Goal: Check status: Check status

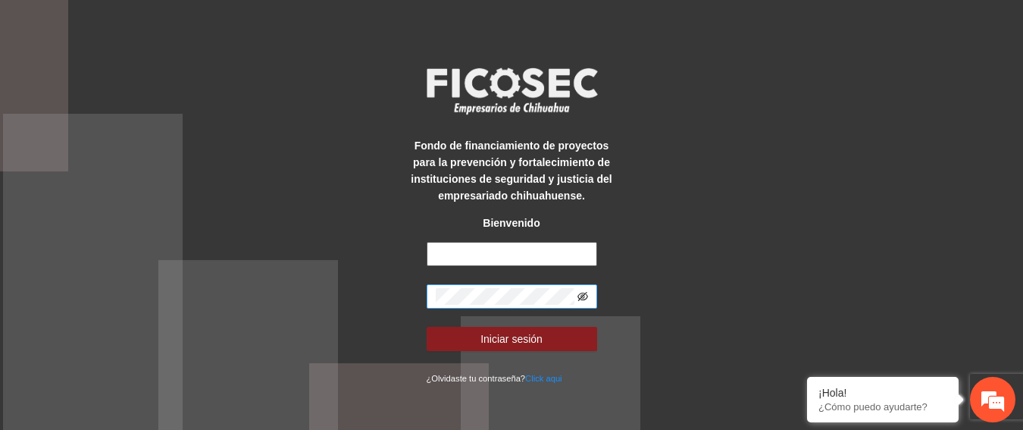
type input "**********"
click at [583, 296] on icon "eye-invisible" at bounding box center [583, 296] width 11 height 11
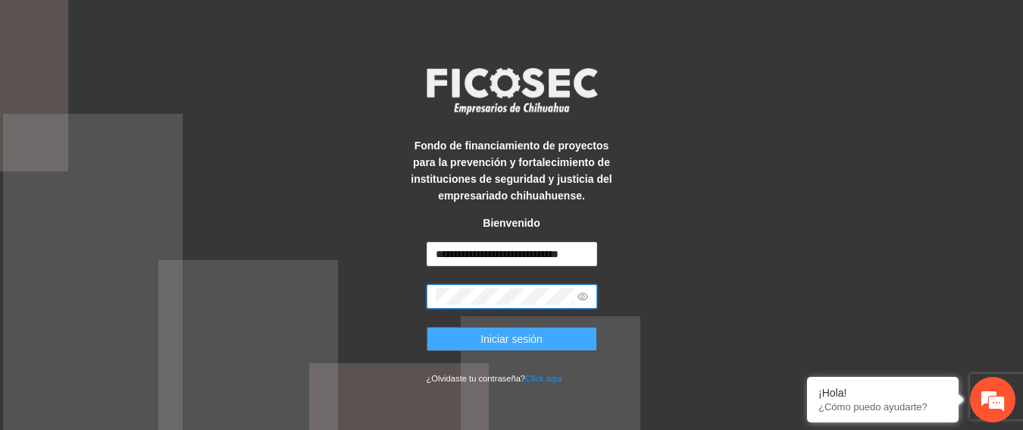
click at [484, 342] on span "Iniciar sesión" at bounding box center [512, 338] width 62 height 17
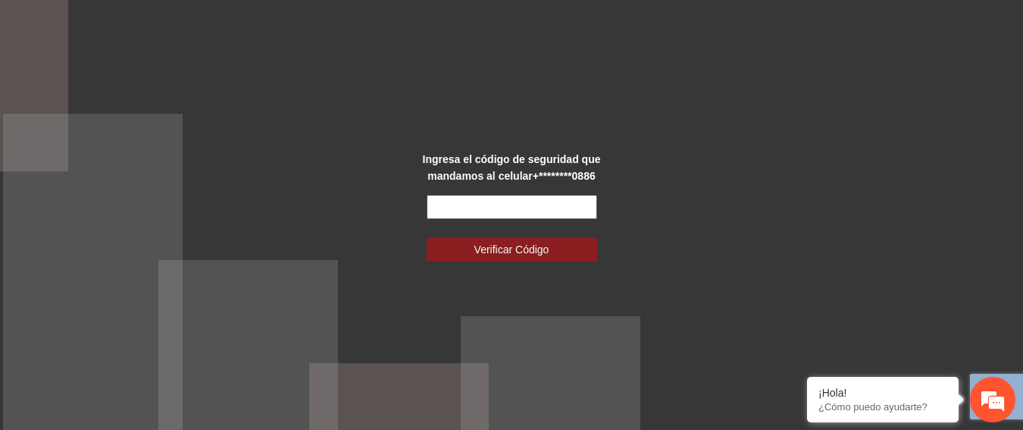
click at [502, 216] on input "text" at bounding box center [512, 207] width 171 height 24
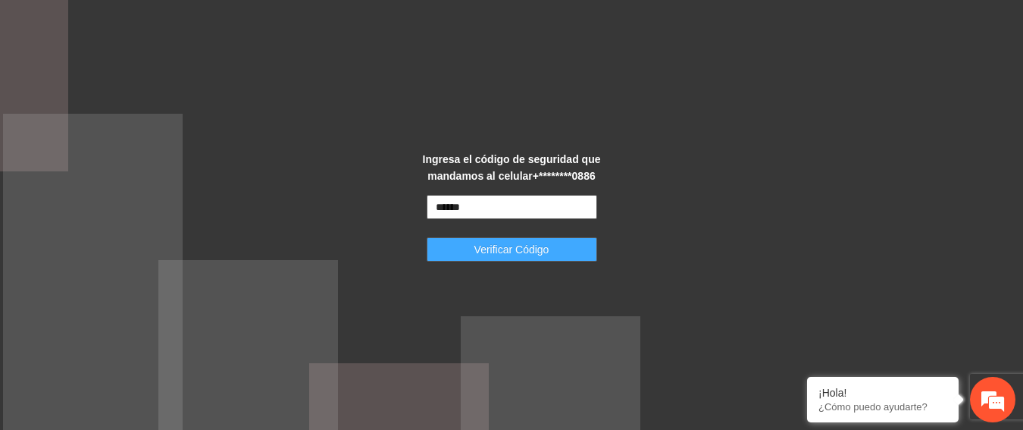
type input "******"
click at [508, 256] on span "Verificar Código" at bounding box center [511, 249] width 75 height 17
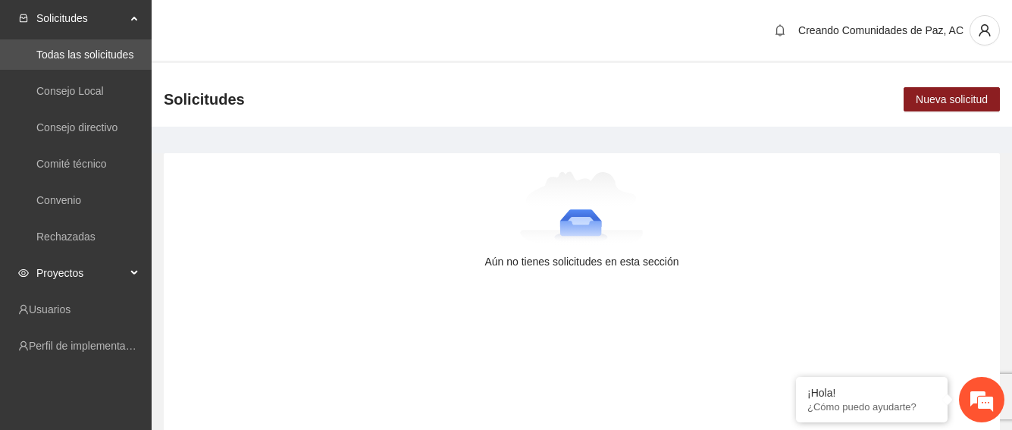
click at [58, 269] on span "Proyectos" at bounding box center [80, 273] width 89 height 30
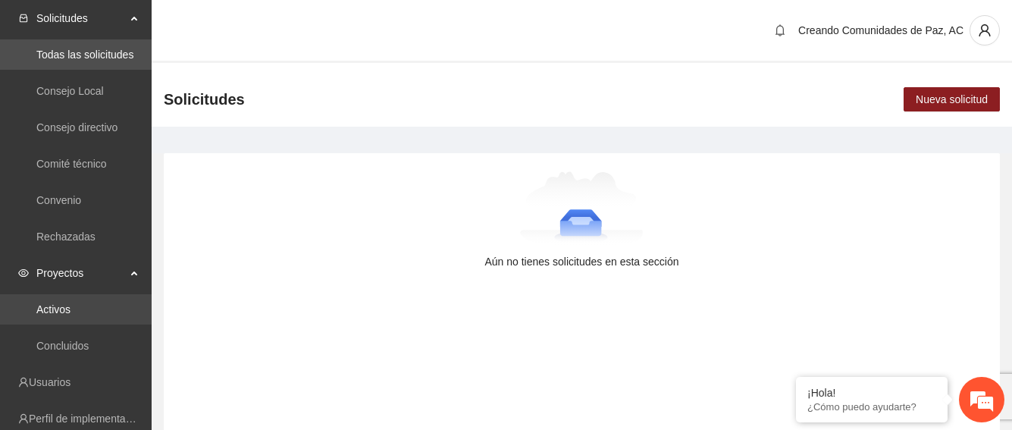
click at [69, 305] on link "Activos" at bounding box center [53, 309] width 34 height 12
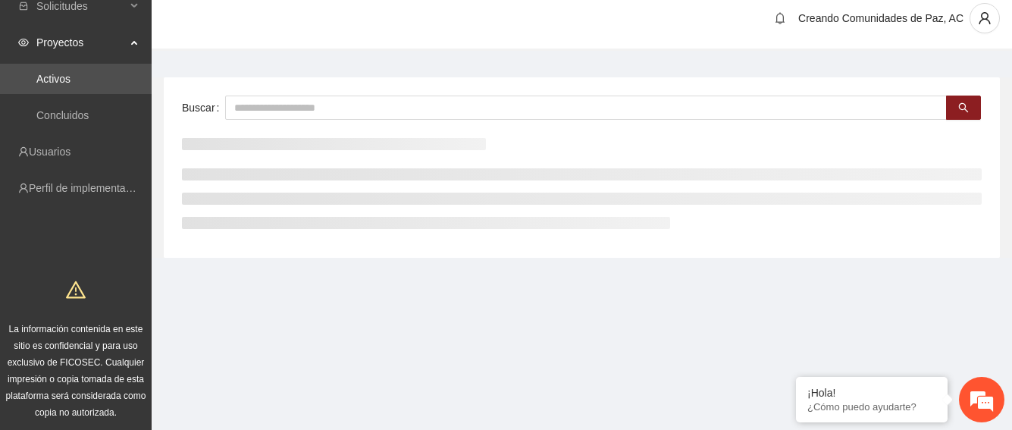
scroll to position [16, 0]
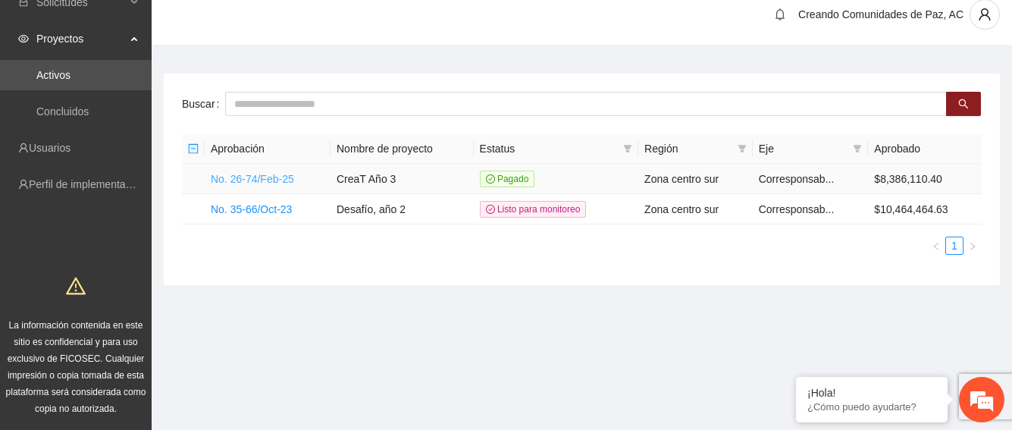
click at [266, 179] on link "No. 26-74/Feb-25" at bounding box center [252, 179] width 83 height 12
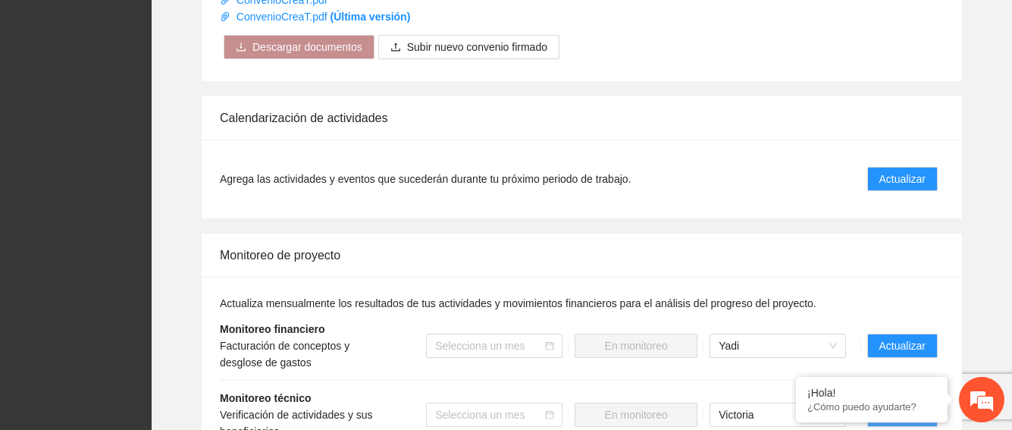
scroll to position [1213, 0]
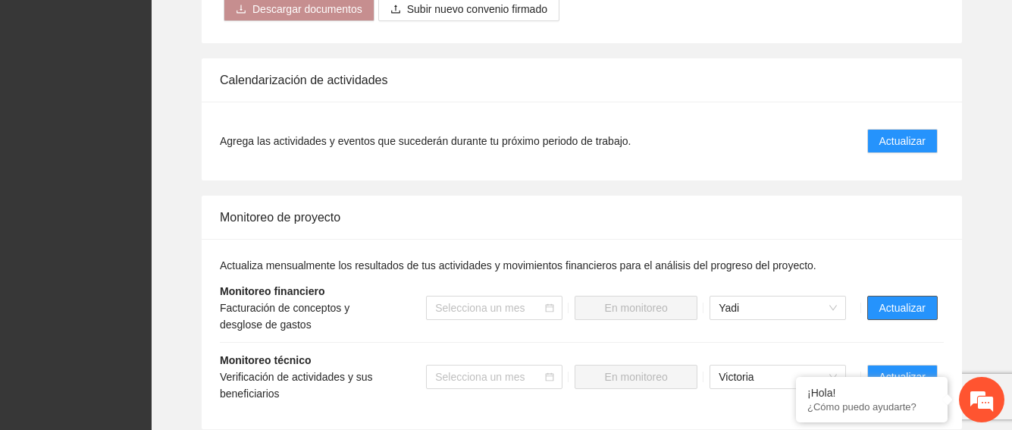
click at [906, 299] on span "Actualizar" at bounding box center [902, 307] width 46 height 17
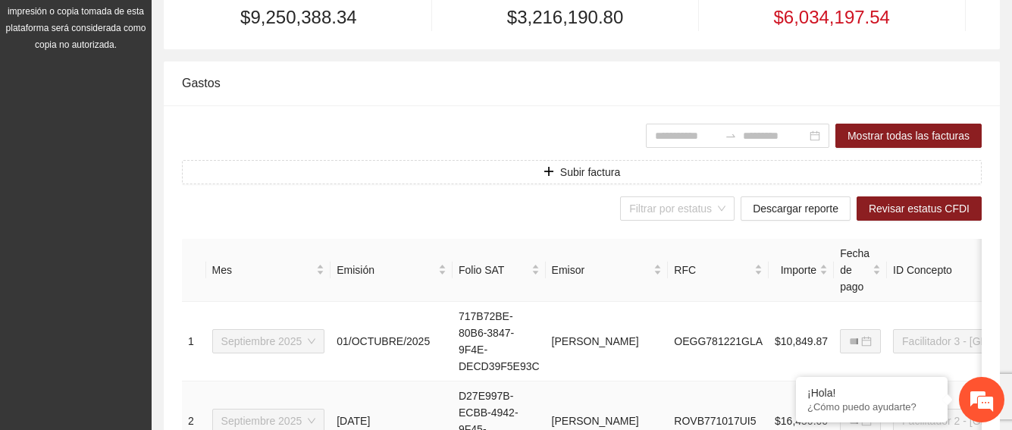
scroll to position [379, 0]
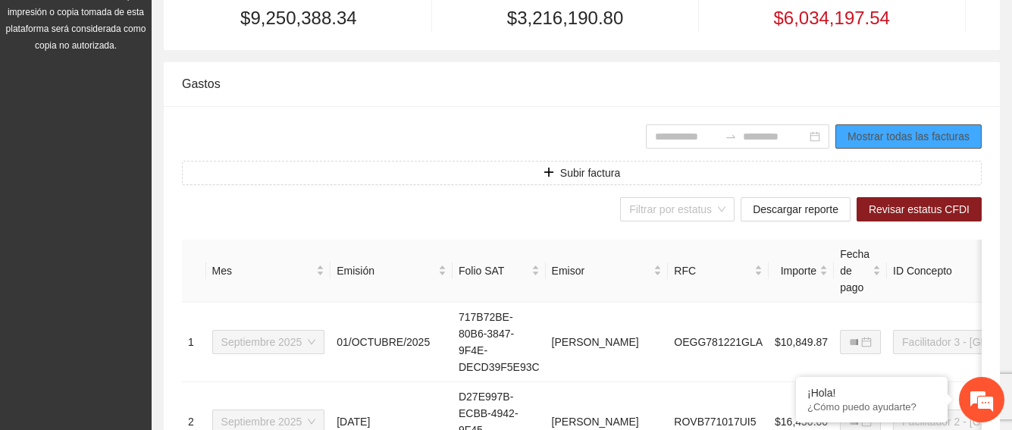
click at [877, 139] on span "Mostrar todas las facturas" at bounding box center [908, 136] width 122 height 17
click at [892, 132] on span "Mostrar todas las facturas" at bounding box center [908, 136] width 122 height 17
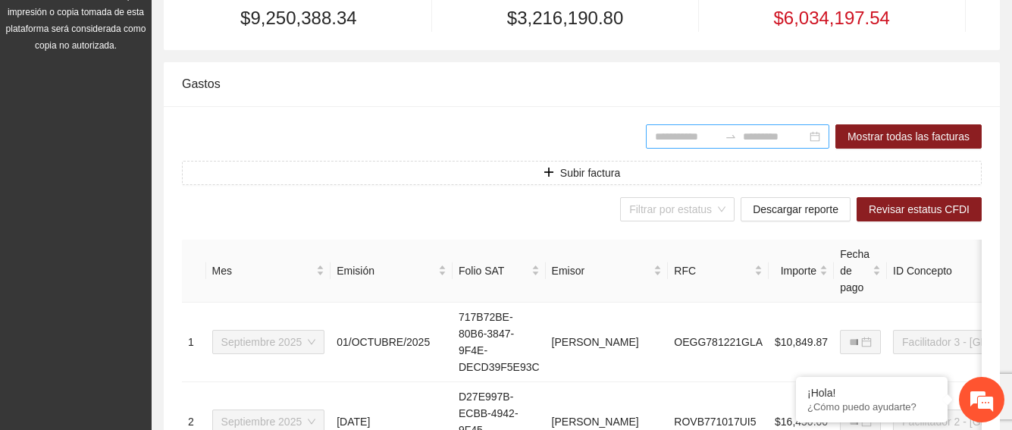
click at [814, 137] on div at bounding box center [737, 136] width 183 height 24
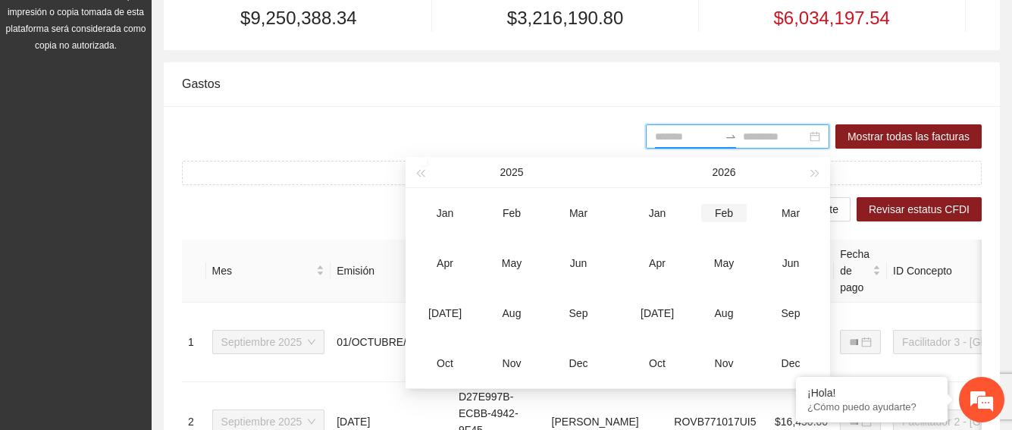
type input "*******"
click at [574, 315] on div "Sep" at bounding box center [578, 313] width 45 height 18
type input "*******"
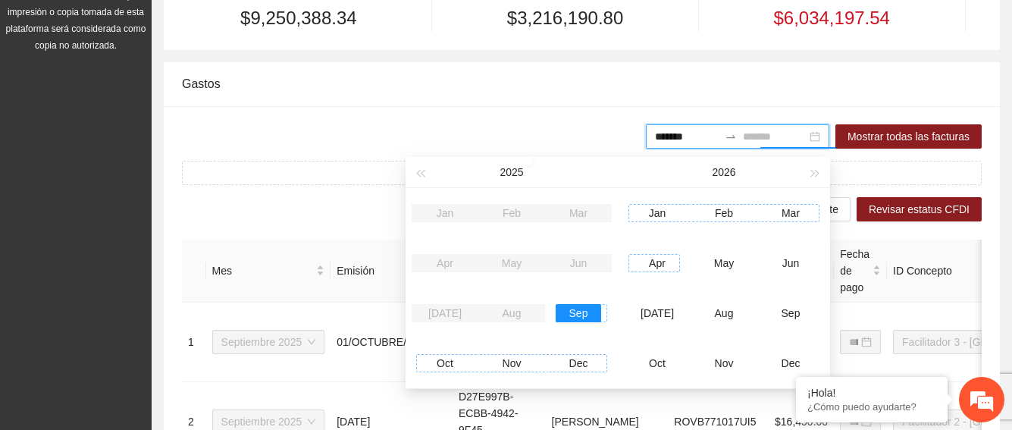
type input "*******"
click at [448, 360] on div "Oct" at bounding box center [444, 363] width 45 height 18
type input "*******"
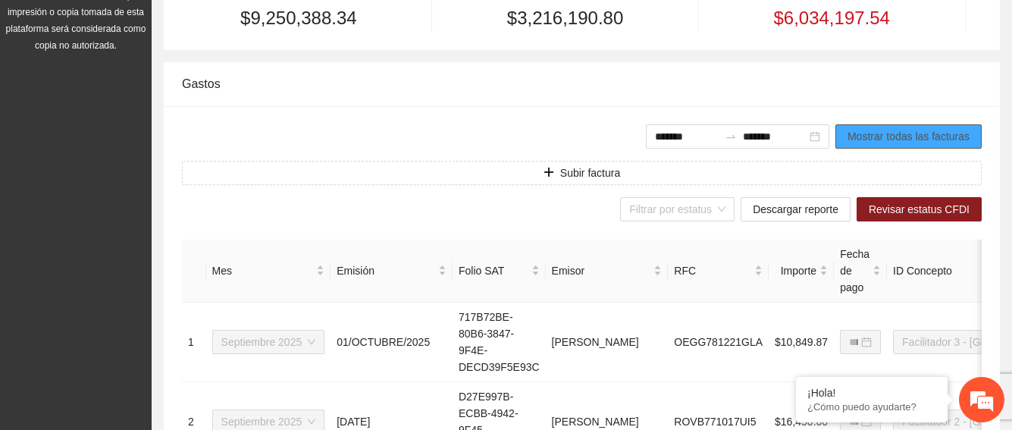
click at [866, 139] on span "Mostrar todas las facturas" at bounding box center [908, 136] width 122 height 17
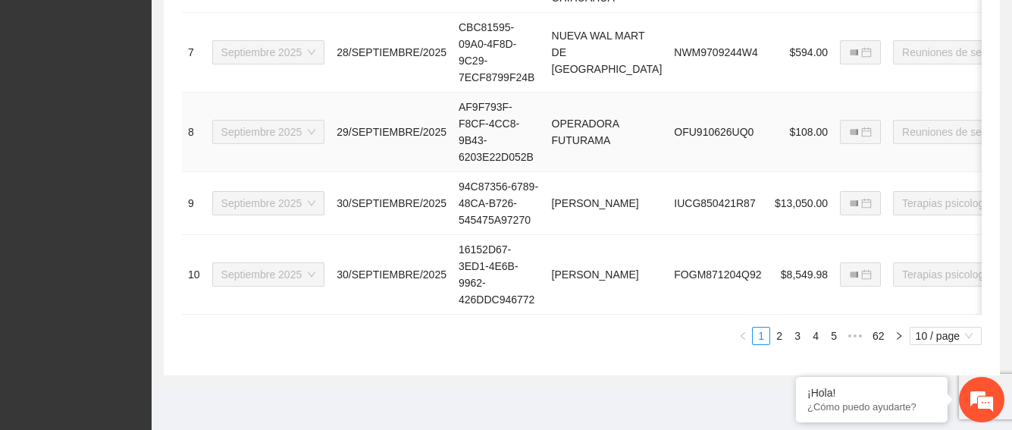
scroll to position [1191, 0]
click at [781, 335] on link "2" at bounding box center [779, 335] width 17 height 17
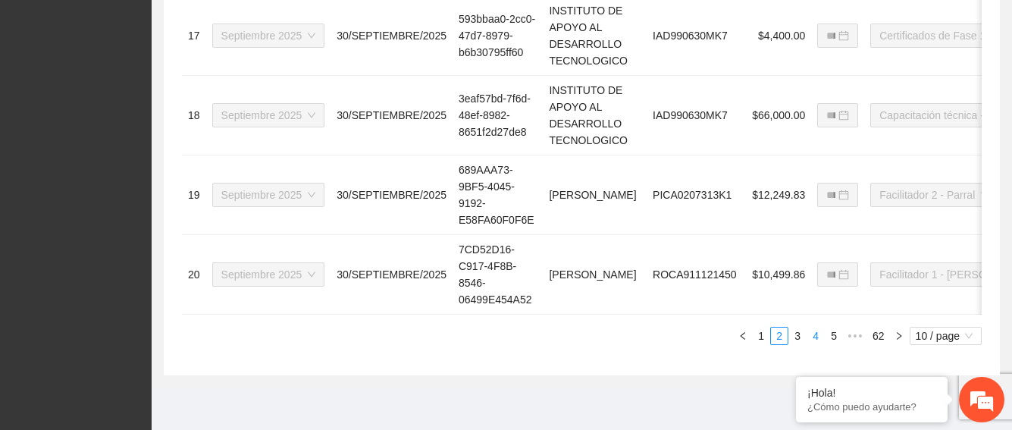
click at [819, 339] on link "4" at bounding box center [815, 335] width 17 height 17
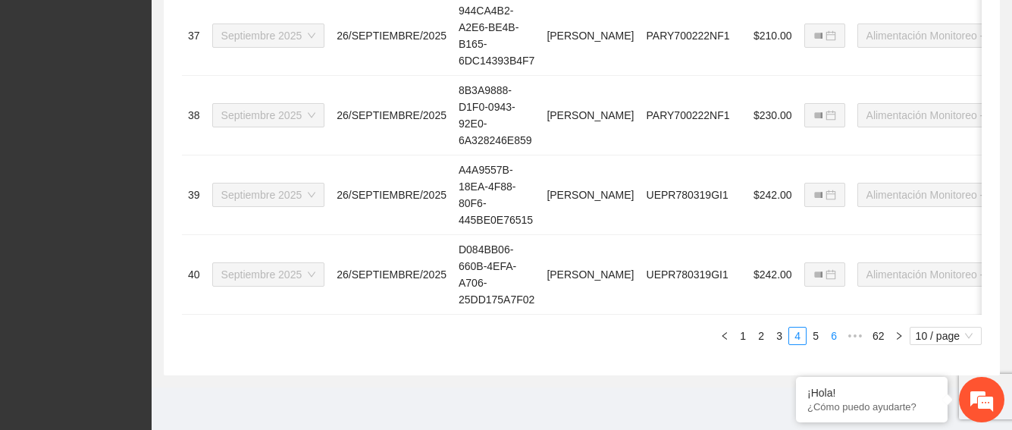
click at [836, 338] on link "6" at bounding box center [833, 335] width 17 height 17
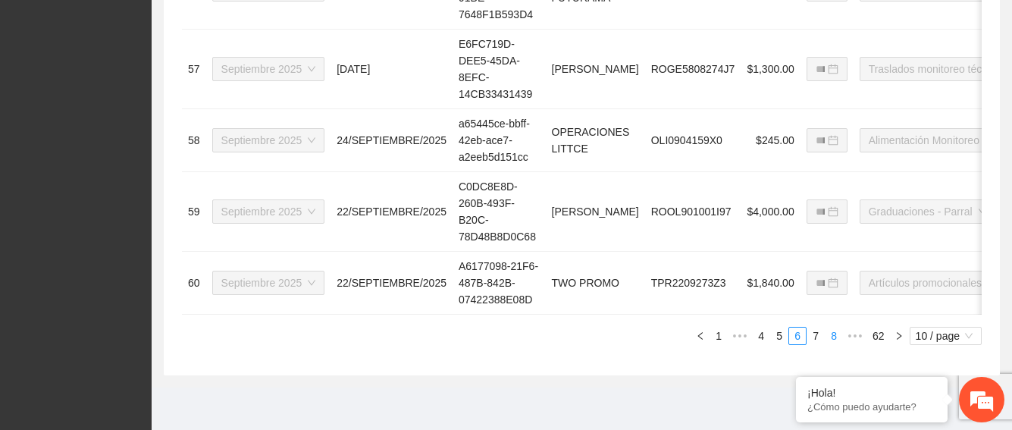
click at [835, 344] on link "8" at bounding box center [833, 335] width 17 height 17
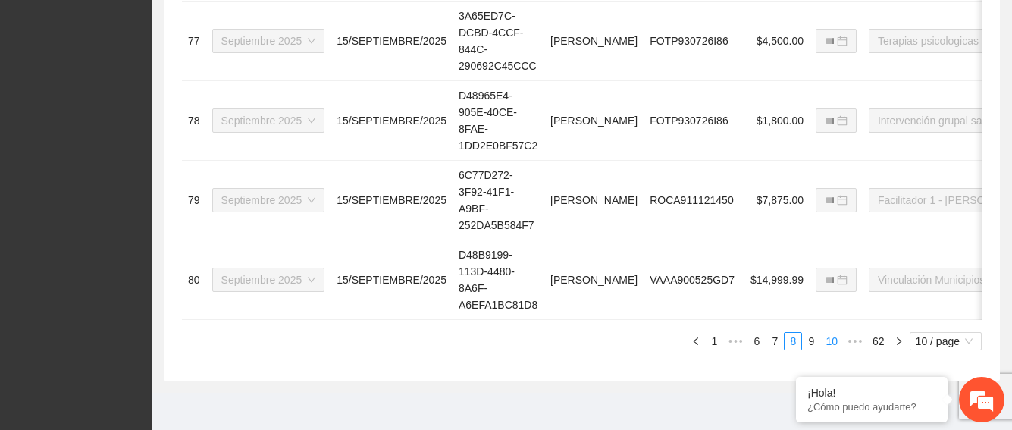
click at [837, 349] on link "10" at bounding box center [831, 341] width 21 height 17
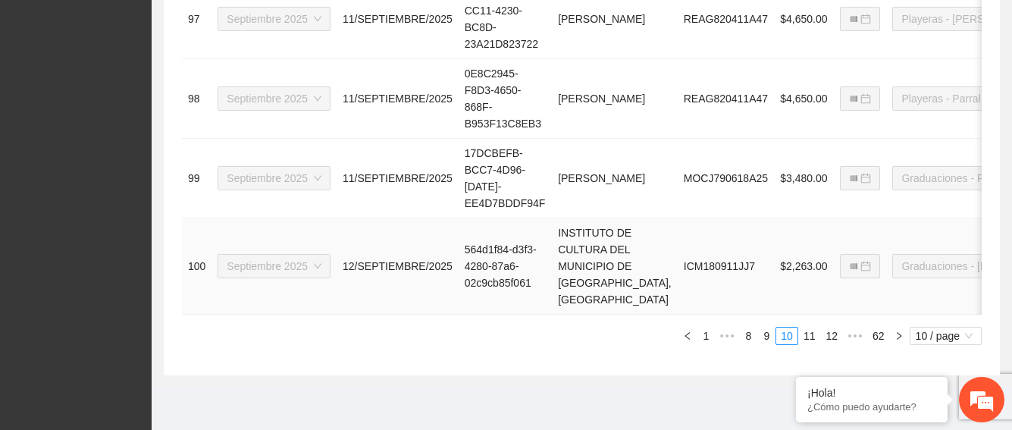
scroll to position [1191, 0]
click at [832, 337] on link "12" at bounding box center [831, 335] width 21 height 17
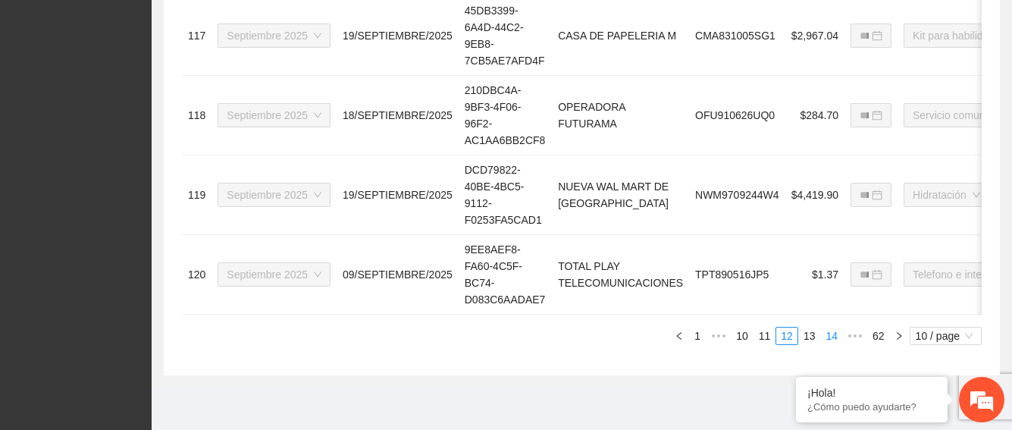
click at [838, 342] on link "14" at bounding box center [831, 335] width 21 height 17
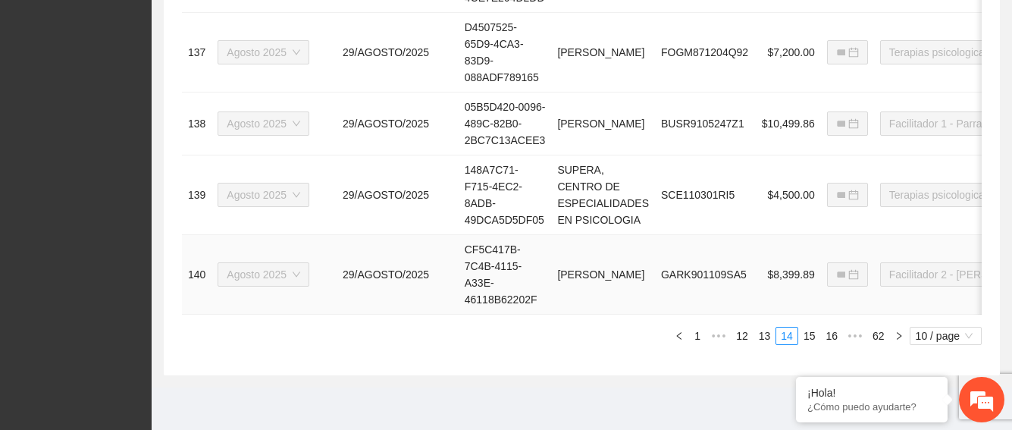
type input "**********"
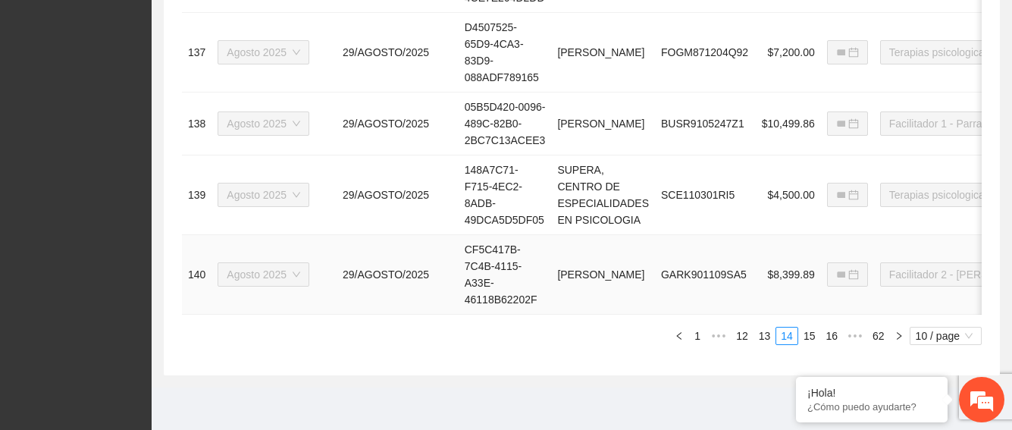
type input "**********"
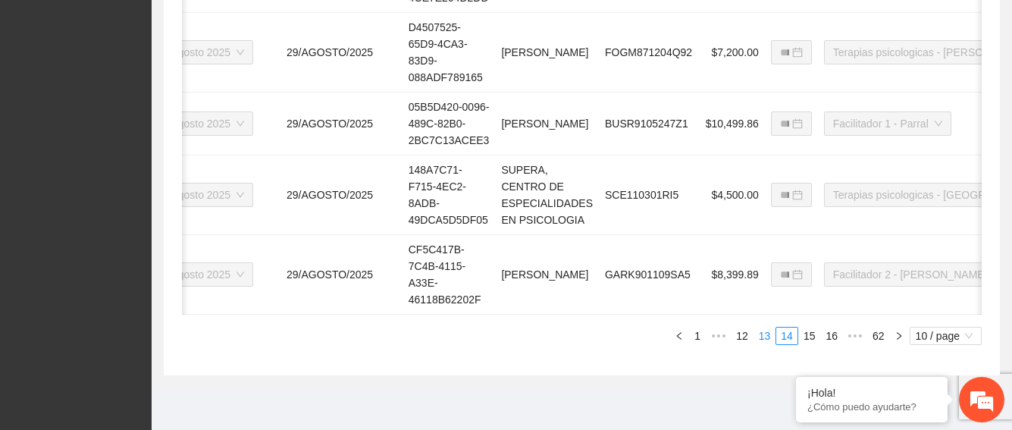
click at [760, 330] on link "13" at bounding box center [764, 335] width 21 height 17
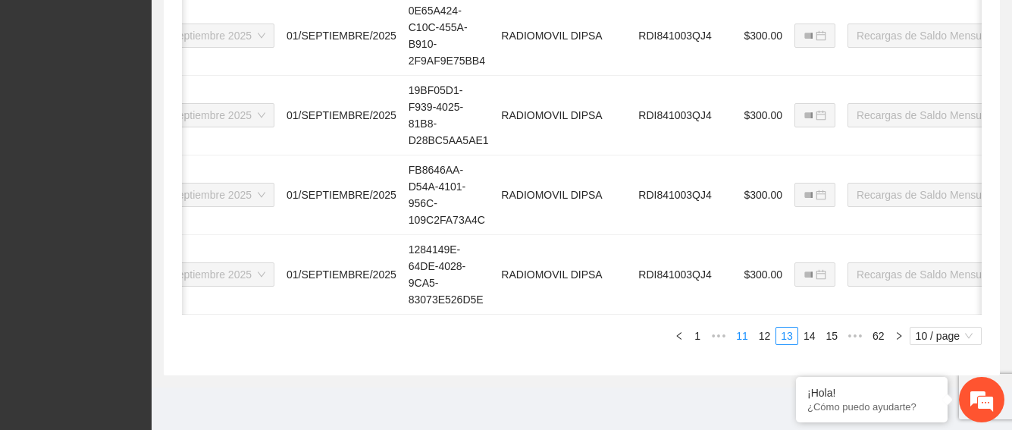
click at [745, 339] on link "11" at bounding box center [741, 335] width 21 height 17
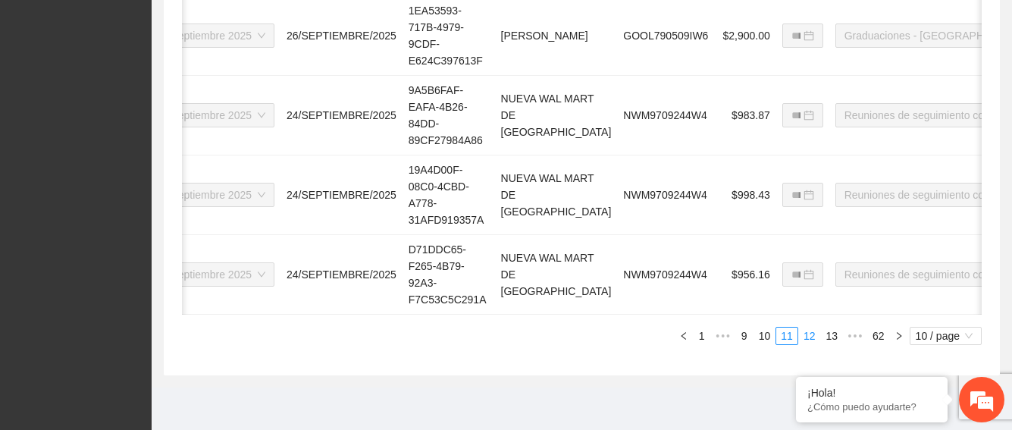
click at [809, 336] on link "12" at bounding box center [809, 335] width 21 height 17
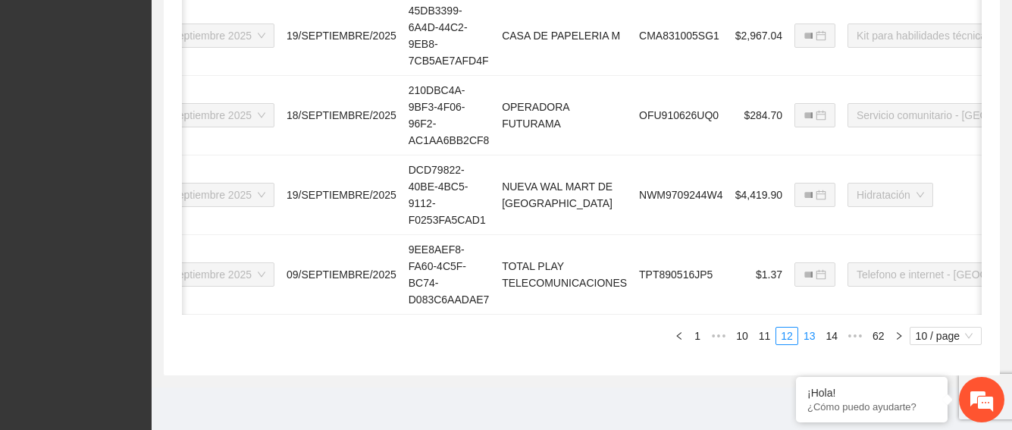
click at [816, 337] on link "13" at bounding box center [809, 335] width 21 height 17
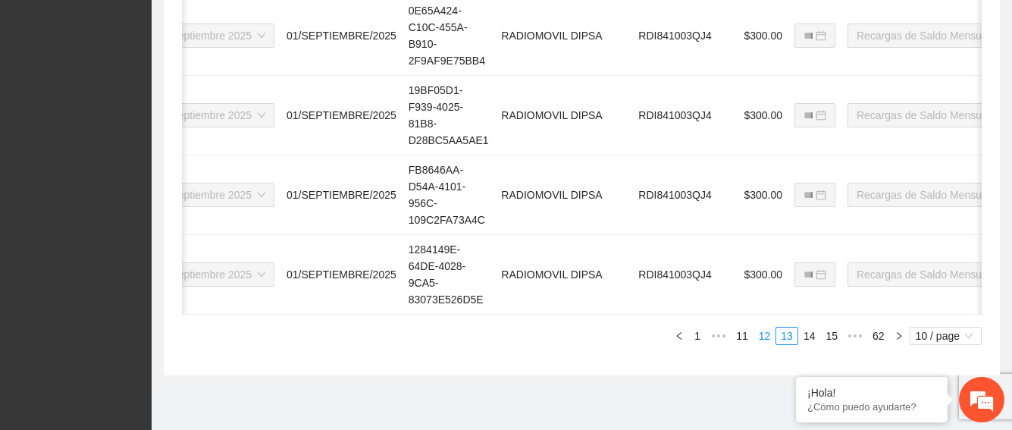
click at [772, 340] on link "12" at bounding box center [764, 335] width 21 height 17
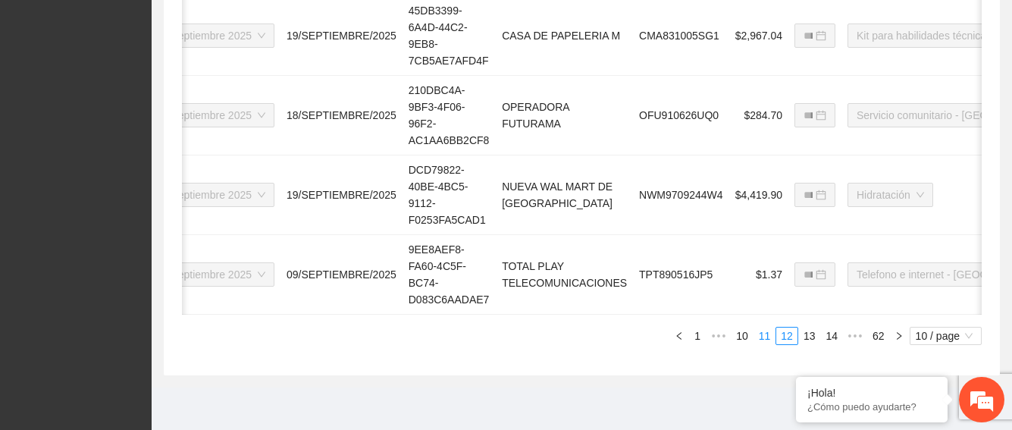
click at [761, 340] on link "11" at bounding box center [764, 335] width 21 height 17
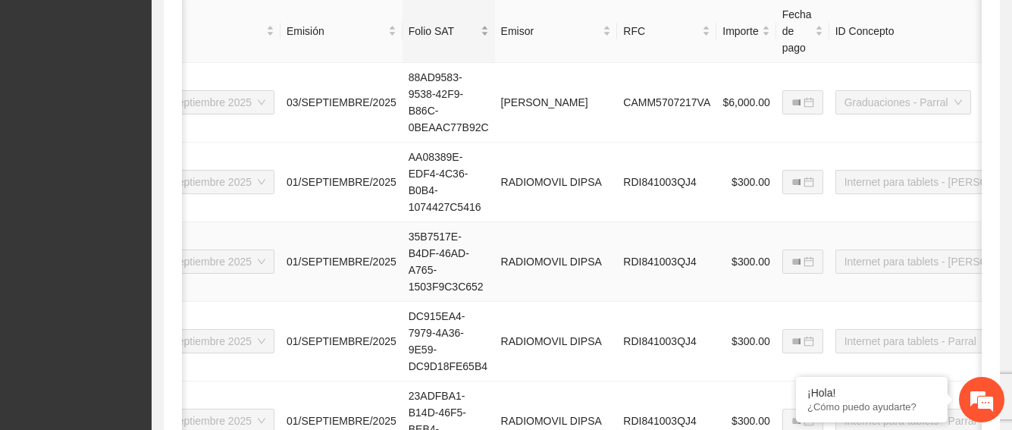
scroll to position [492, 0]
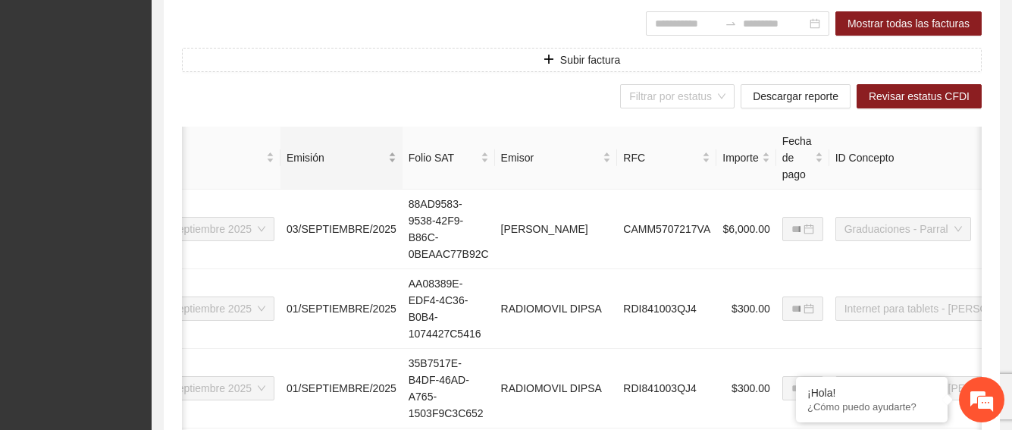
click at [379, 161] on div "Emisión" at bounding box center [342, 157] width 110 height 17
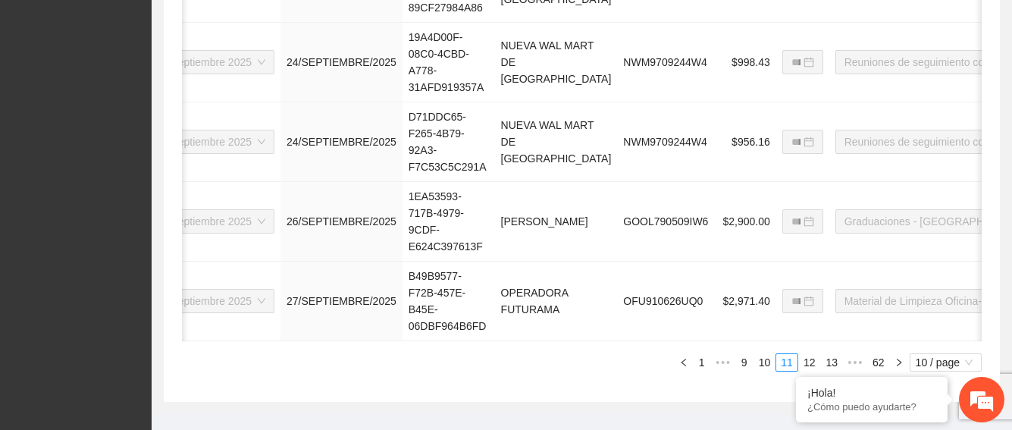
scroll to position [1174, 0]
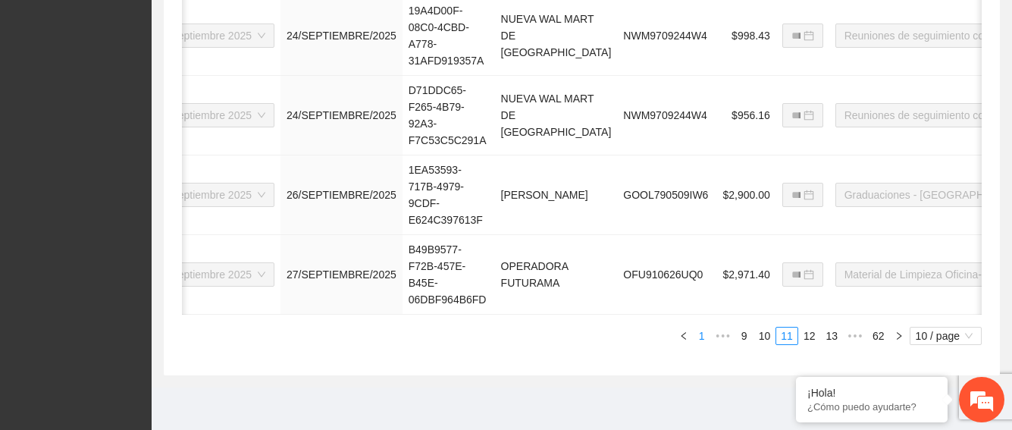
click at [705, 340] on link "1" at bounding box center [702, 335] width 17 height 17
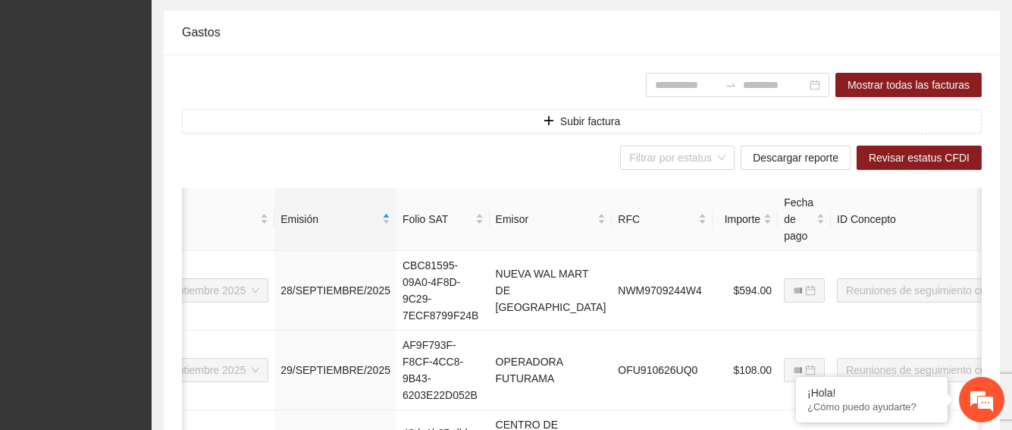
scroll to position [416, 0]
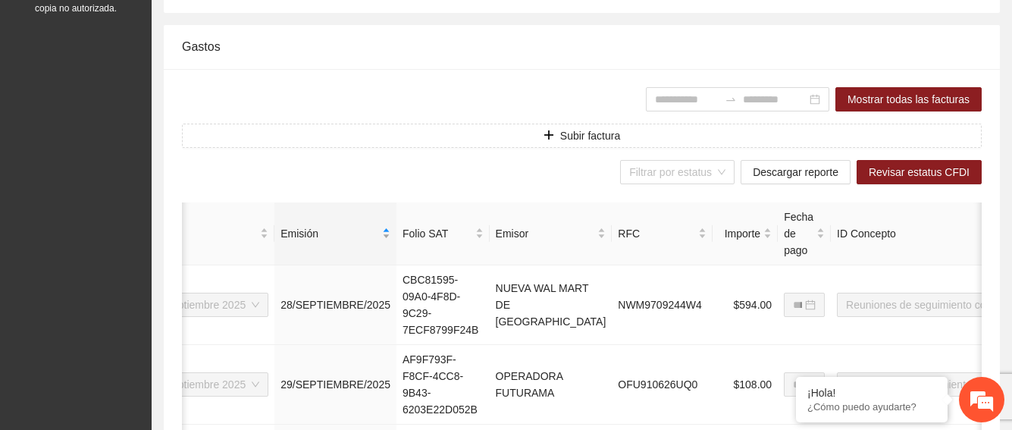
click at [376, 230] on div "Emisión" at bounding box center [335, 233] width 110 height 17
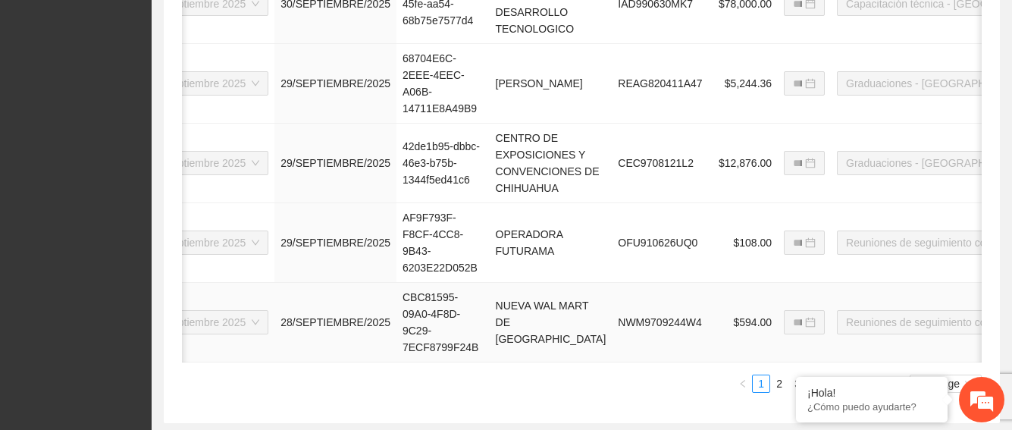
scroll to position [1191, 0]
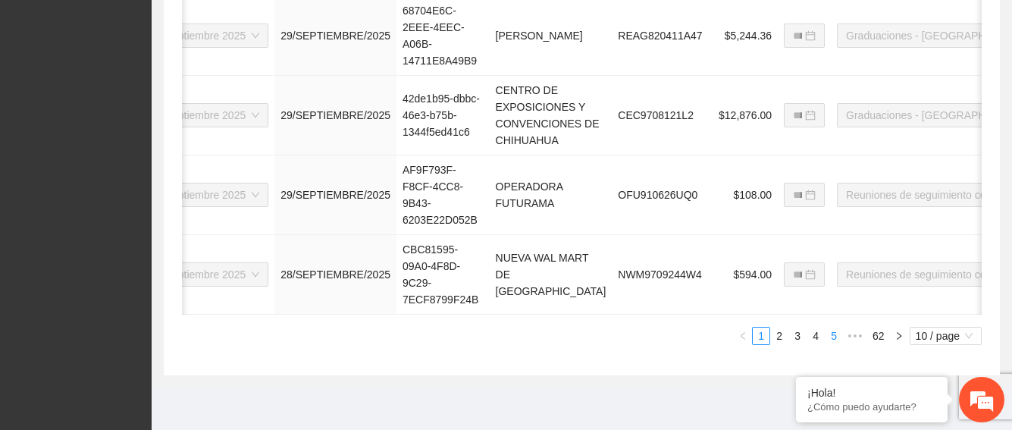
click at [839, 340] on link "5" at bounding box center [833, 335] width 17 height 17
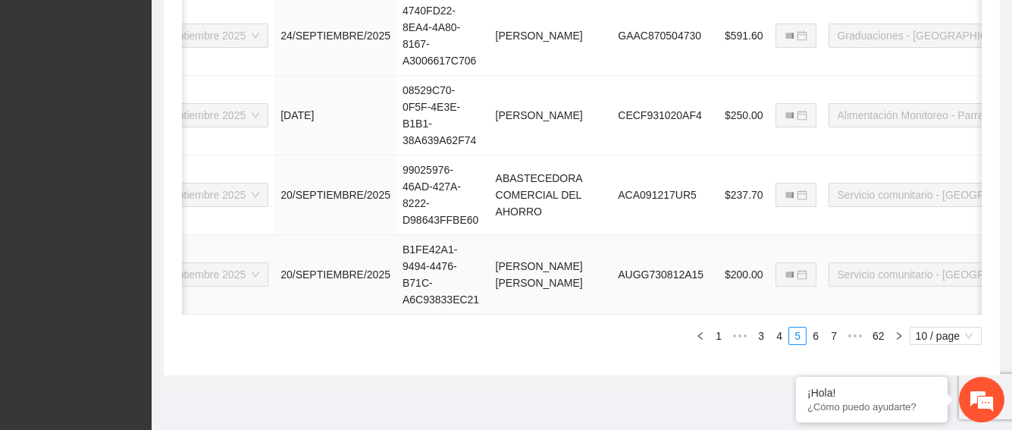
scroll to position [1141, 0]
click at [829, 337] on link "7" at bounding box center [833, 335] width 17 height 17
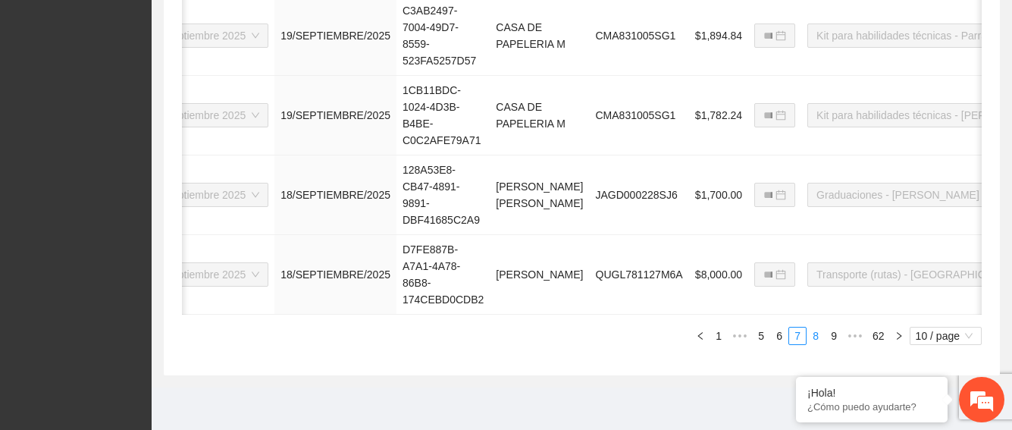
click at [816, 344] on link "8" at bounding box center [815, 335] width 17 height 17
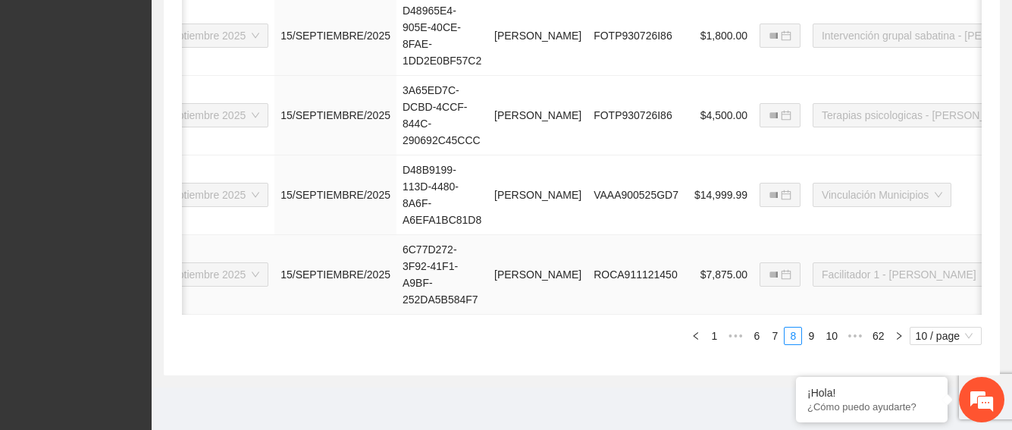
scroll to position [1174, 0]
click at [815, 331] on link "9" at bounding box center [811, 335] width 17 height 17
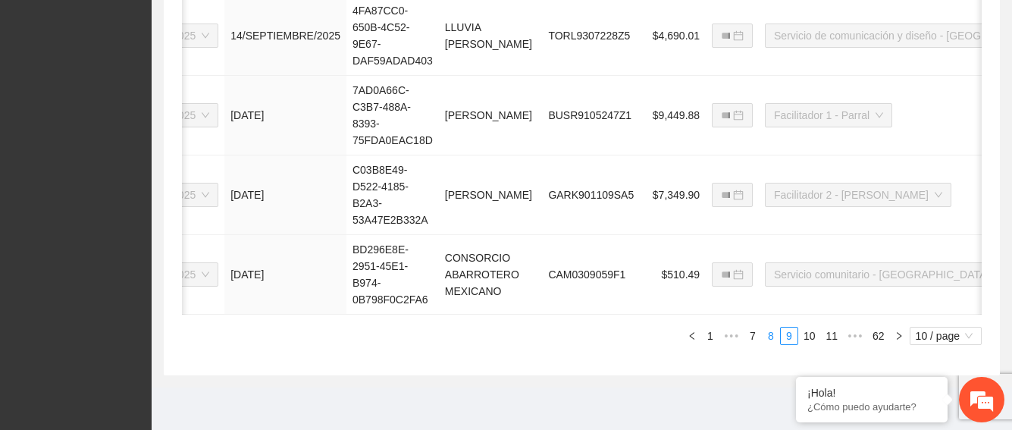
click at [767, 343] on link "8" at bounding box center [770, 335] width 17 height 17
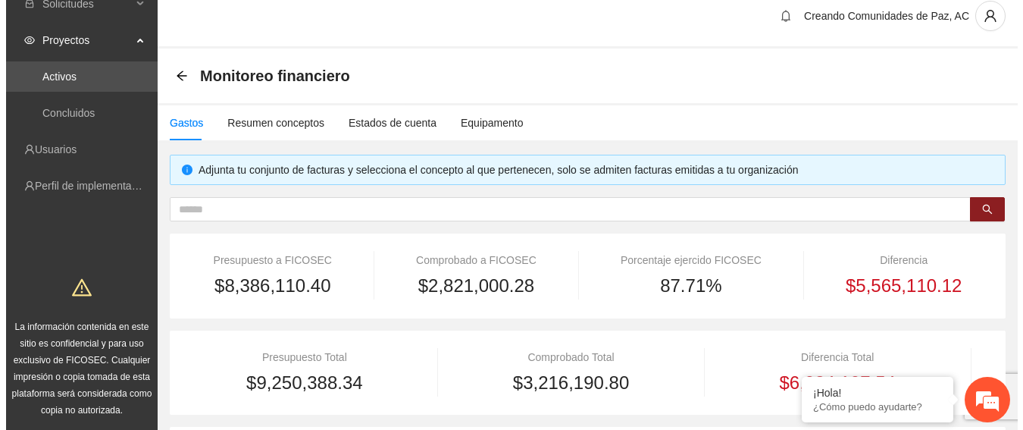
scroll to position [0, 0]
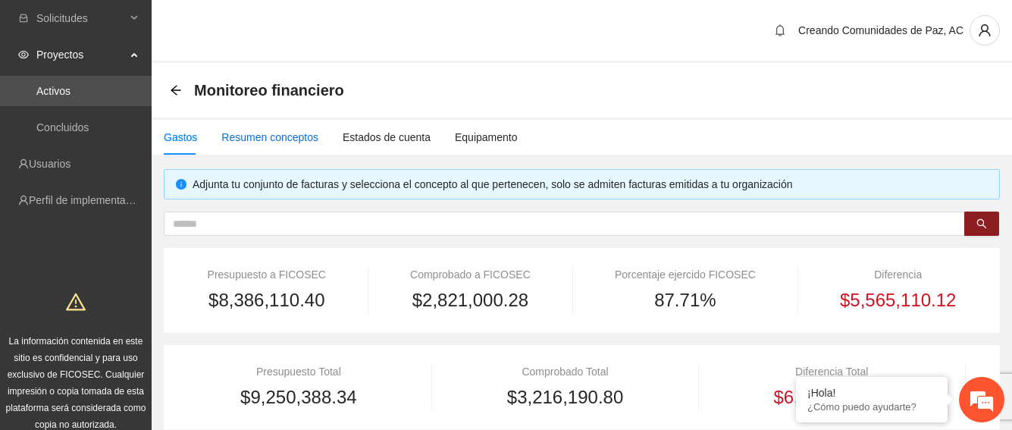
click at [299, 139] on div "Resumen conceptos" at bounding box center [269, 137] width 97 height 17
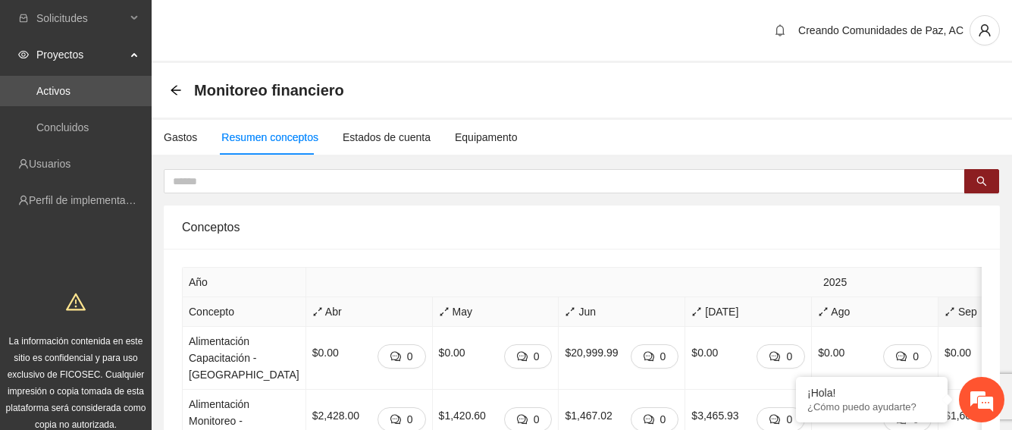
click at [944, 312] on span "Sep" at bounding box center [1001, 311] width 114 height 17
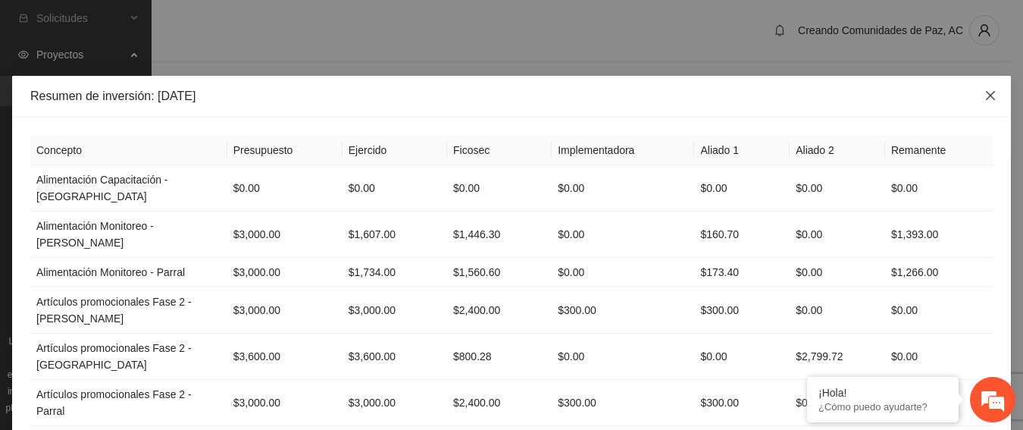
click at [986, 92] on icon "close" at bounding box center [991, 95] width 12 height 12
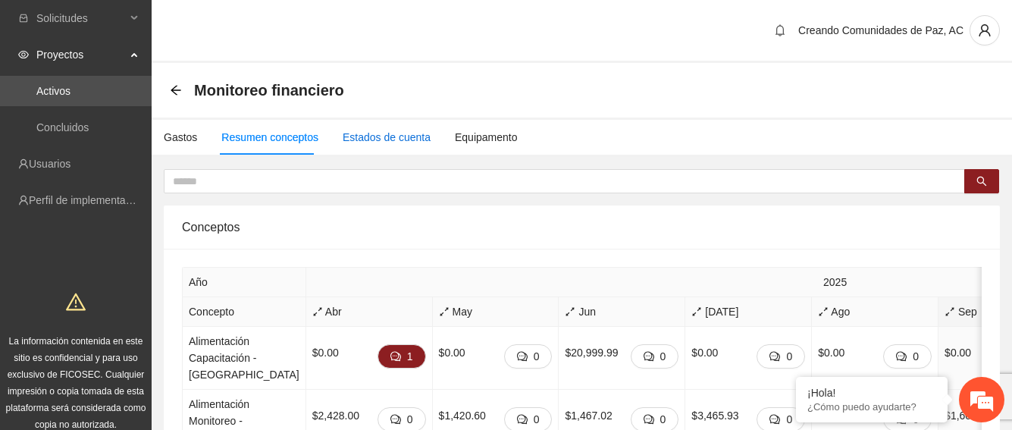
click at [355, 132] on div "Estados de cuenta" at bounding box center [387, 137] width 88 height 17
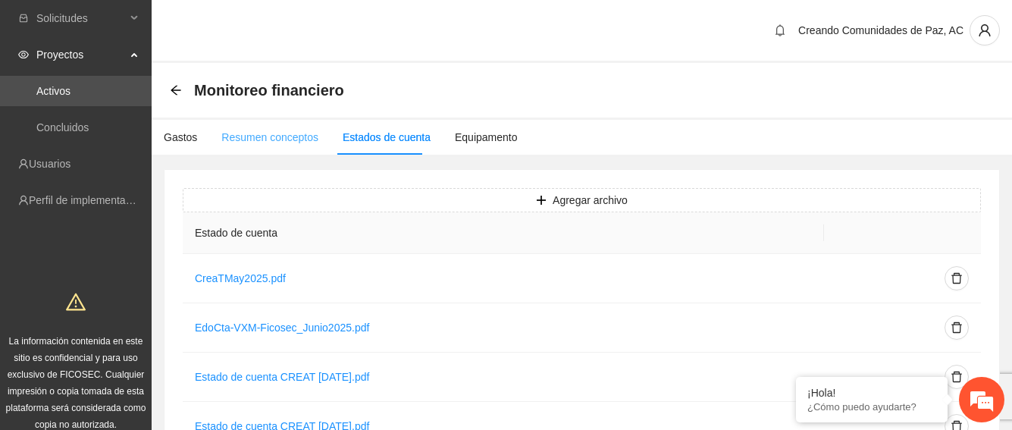
click at [290, 127] on div "Resumen conceptos" at bounding box center [269, 137] width 97 height 35
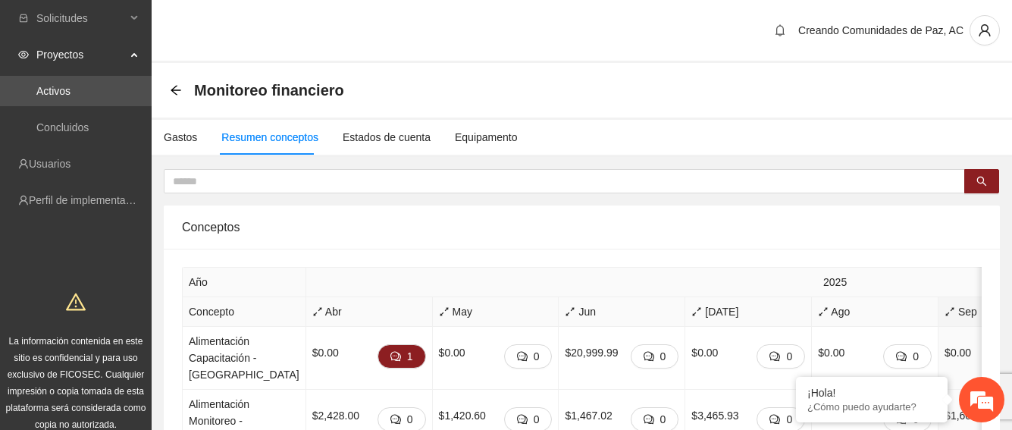
click at [944, 317] on span "Sep" at bounding box center [1001, 311] width 114 height 17
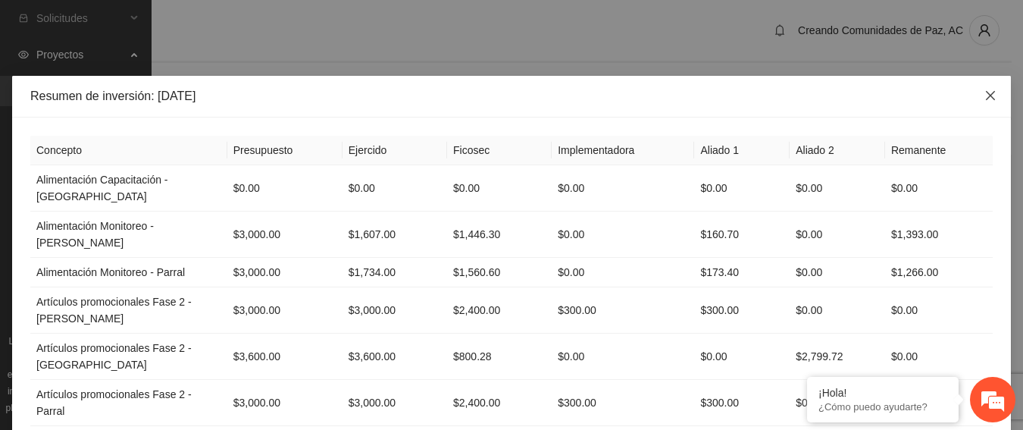
drag, startPoint x: 985, startPoint y: 92, endPoint x: 1021, endPoint y: 201, distance: 114.8
click at [985, 92] on icon "close" at bounding box center [991, 95] width 12 height 12
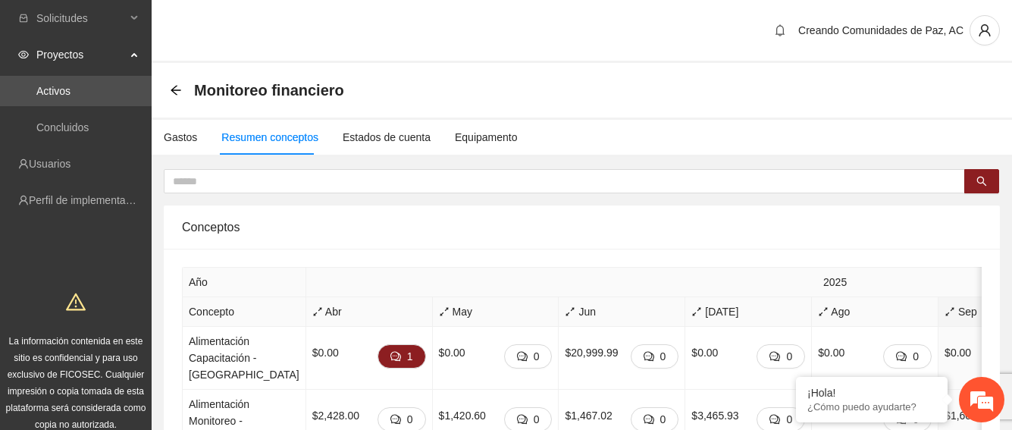
drag, startPoint x: 1010, startPoint y: 337, endPoint x: 1014, endPoint y: 359, distance: 21.7
click at [1012, 359] on html "Solicitudes Proyectos Activos Concluidos Usuarios Perfil de implementadora La i…" at bounding box center [506, 215] width 1012 height 430
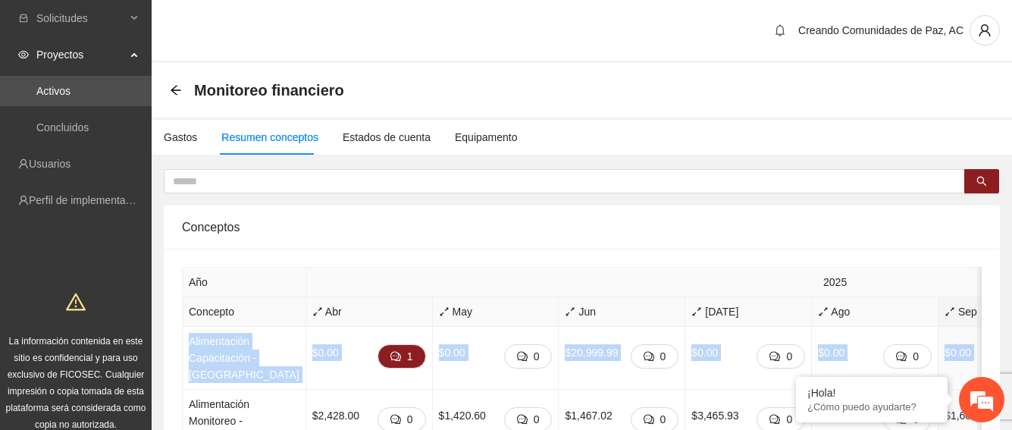
drag, startPoint x: 996, startPoint y: 325, endPoint x: 1007, endPoint y: 347, distance: 24.4
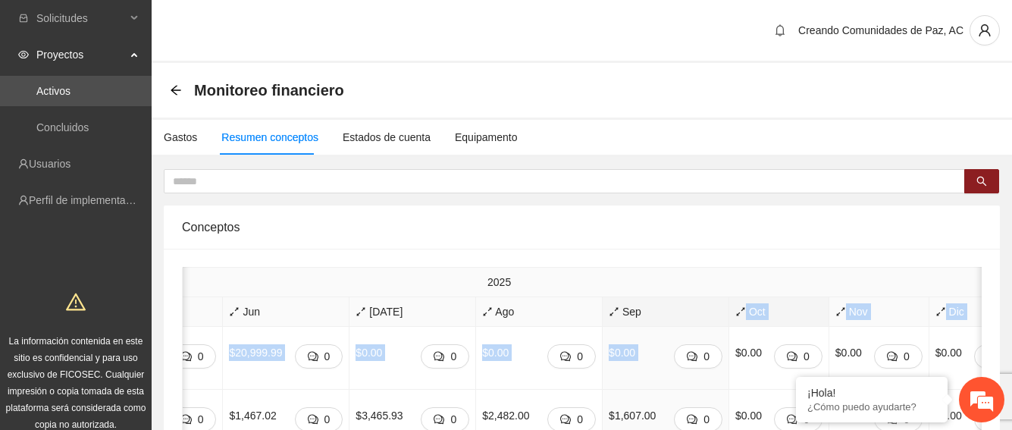
click at [740, 313] on span "Oct" at bounding box center [778, 311] width 87 height 17
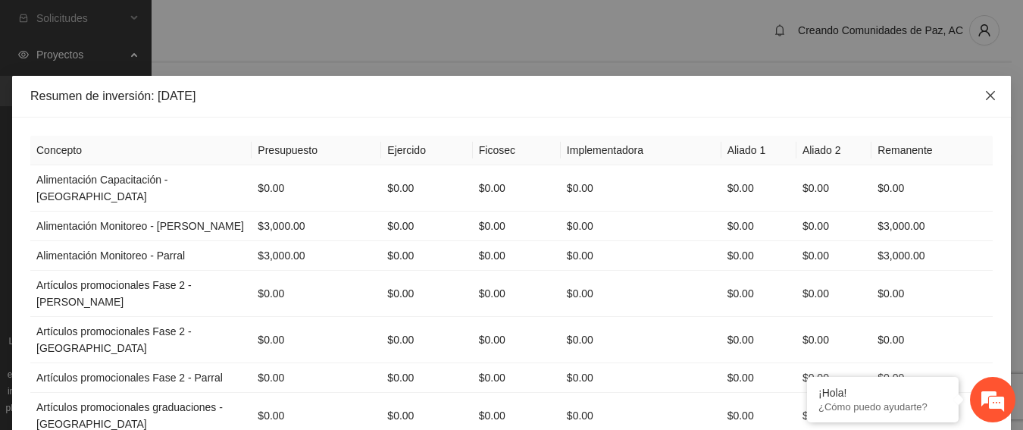
click at [990, 99] on icon "close" at bounding box center [991, 95] width 12 height 12
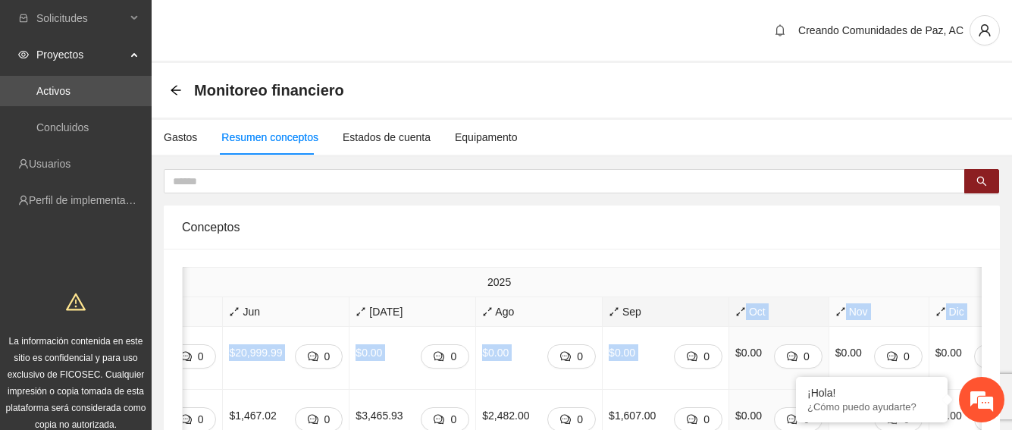
click at [609, 312] on span "Sep" at bounding box center [666, 311] width 114 height 17
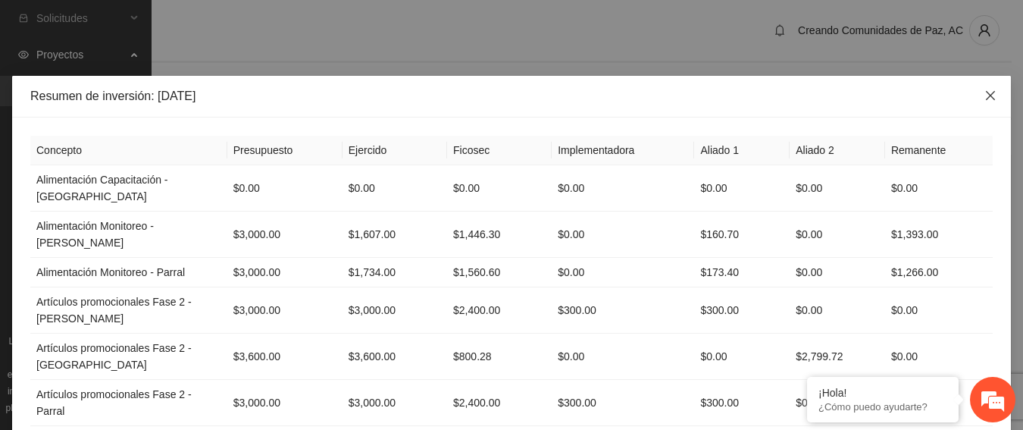
click at [992, 90] on span "Close" at bounding box center [990, 96] width 41 height 41
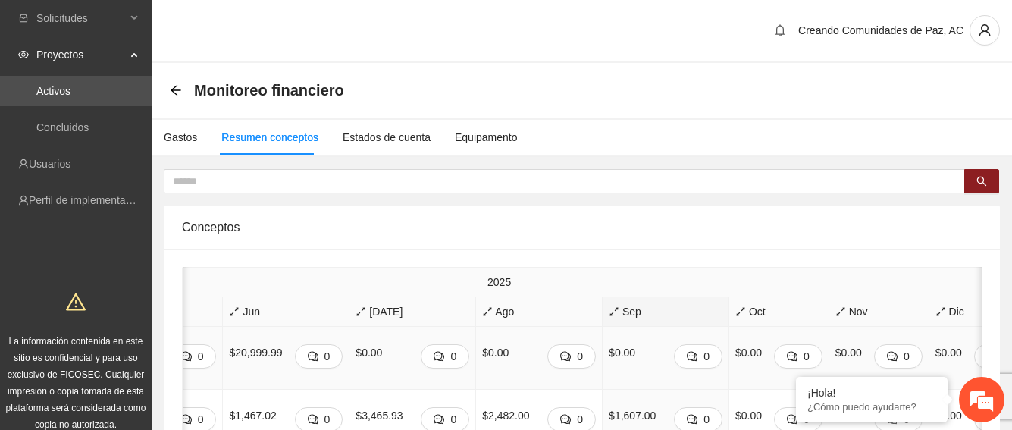
click at [609, 309] on span "Sep" at bounding box center [666, 311] width 114 height 17
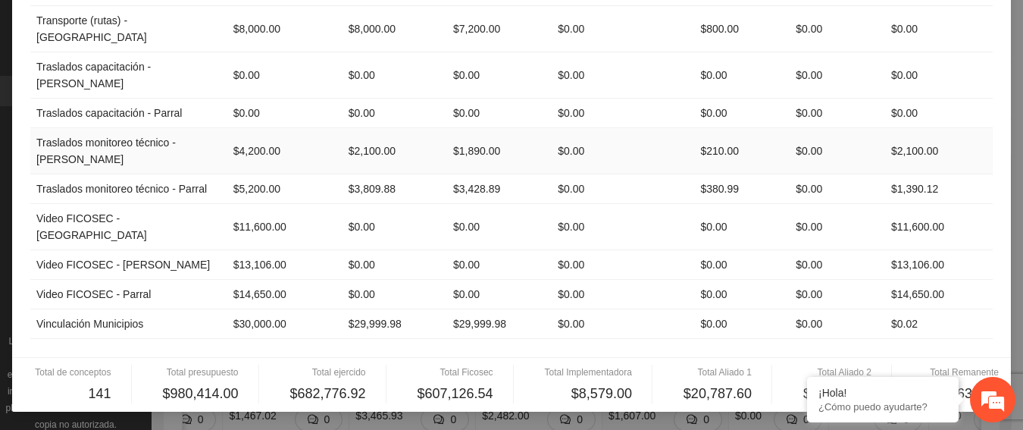
scroll to position [5995, 0]
